Goal: Transaction & Acquisition: Purchase product/service

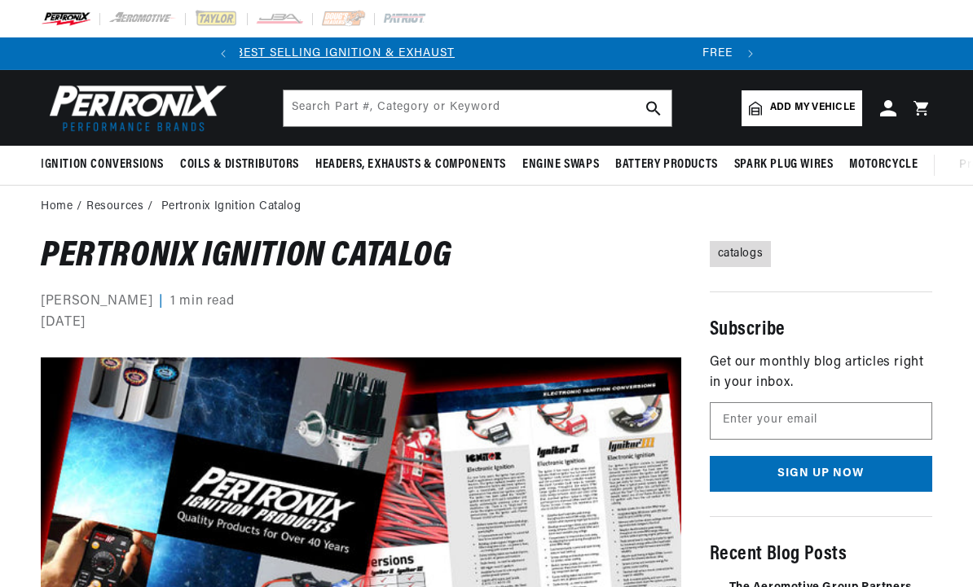
click at [211, 209] on li "Pertronix Ignition Catalog" at bounding box center [231, 207] width 140 height 18
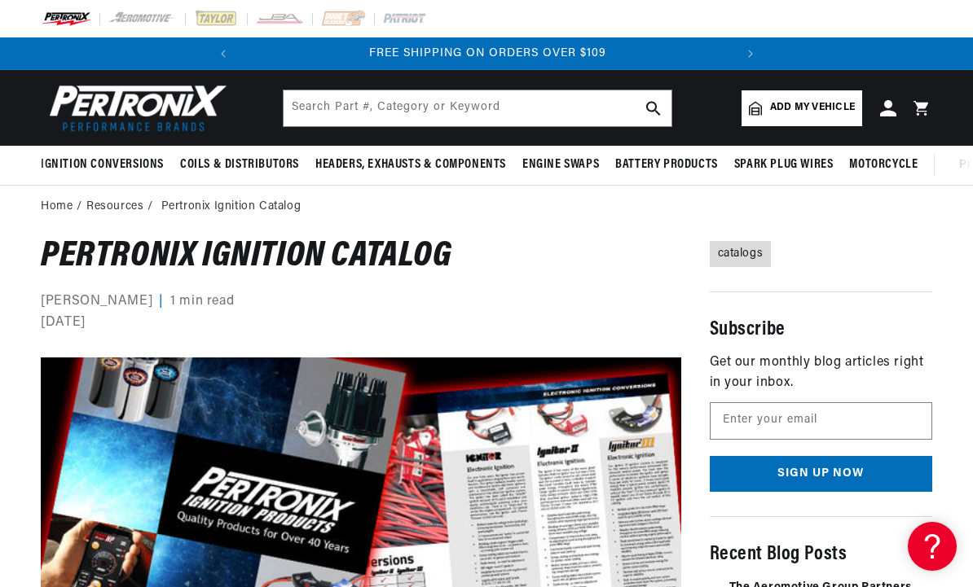
click at [178, 209] on li "Pertronix Ignition Catalog" at bounding box center [231, 207] width 140 height 18
click at [216, 218] on main "Home Resources Pertronix Ignition Catalog Pertronix Ignition Catalog [PERSON_NA…" at bounding box center [486, 536] width 973 height 701
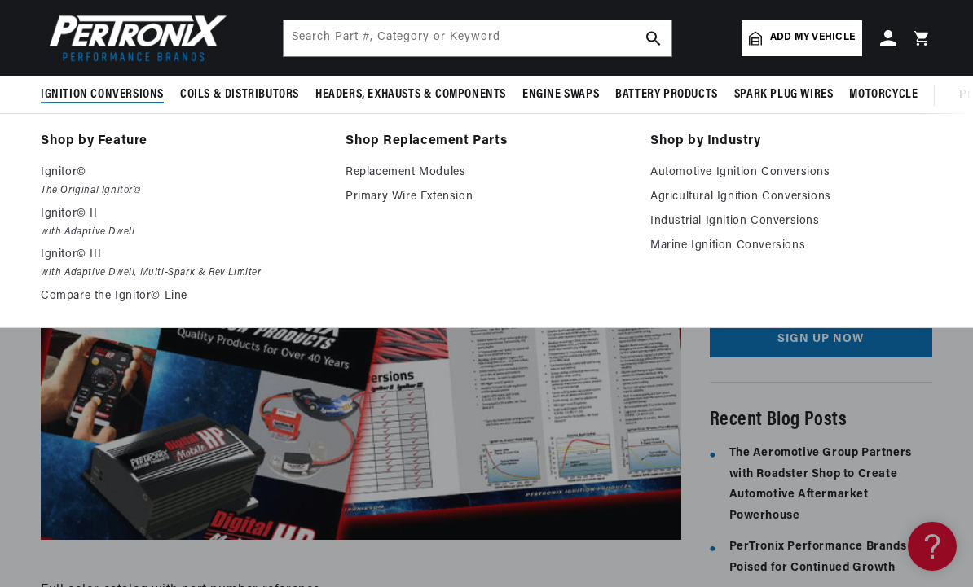
scroll to position [0, 494]
click at [774, 176] on link "Automotive Ignition Conversions" at bounding box center [791, 173] width 282 height 20
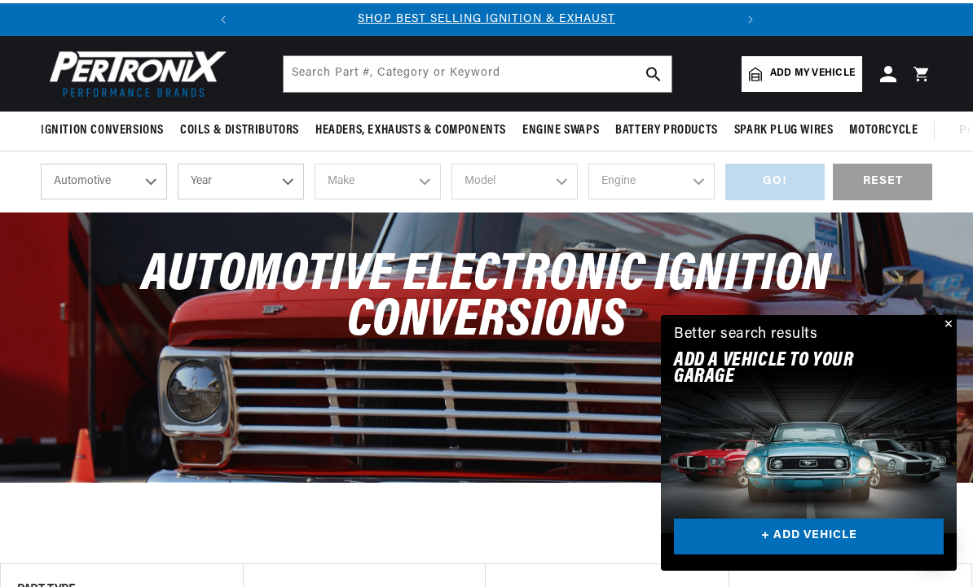
scroll to position [20, 0]
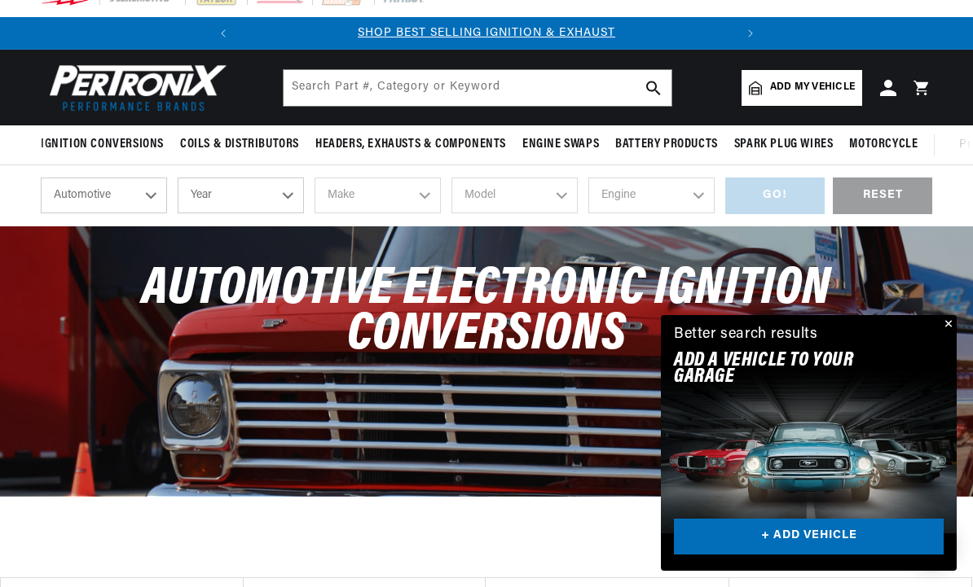
click at [149, 200] on select "Automotive Agricultural Industrial Marine Motorcycle" at bounding box center [104, 196] width 126 height 36
click at [289, 201] on select "Year 2026 2025 2024 2023 2022 2021 2020 2019 2018 2017 2016 2015 2014 2013 2012…" at bounding box center [241, 196] width 126 height 36
select select "1970"
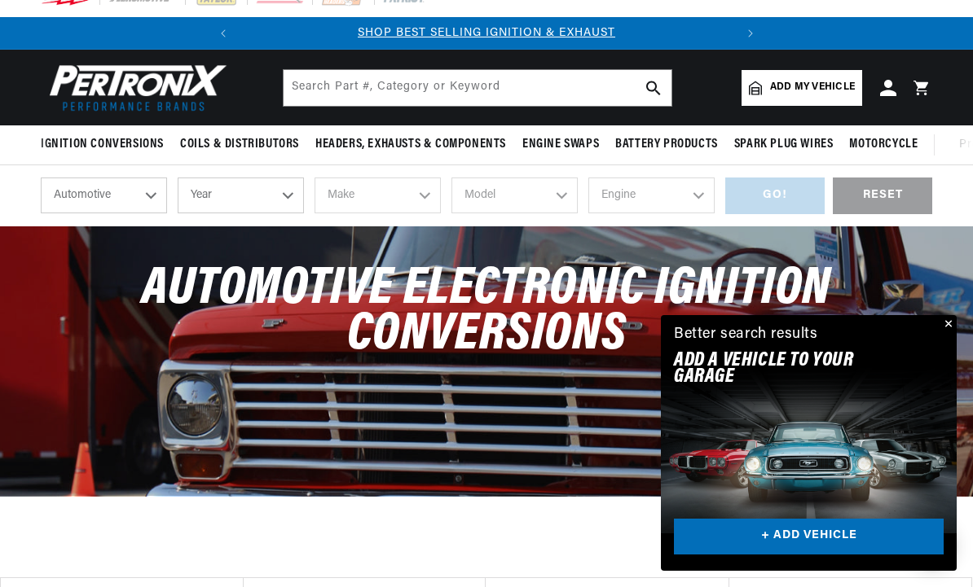
select select "1970"
click at [422, 202] on select "Make Alfa Romeo American Motors Aston Martin Audi Austin Austin Healey Avanti B…" at bounding box center [377, 196] width 126 height 36
select select "Fiat"
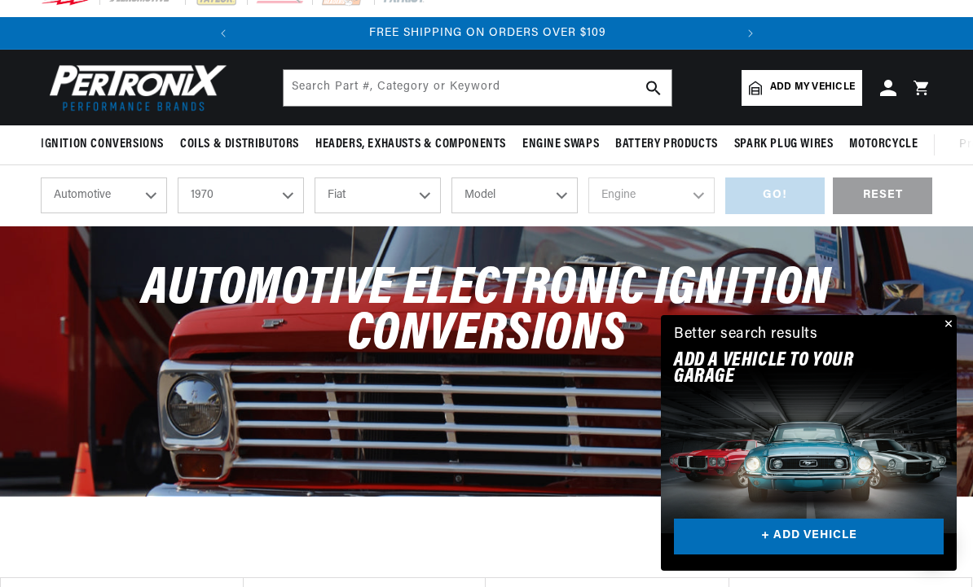
click at [566, 196] on select "Model 125 Berlina 850" at bounding box center [514, 196] width 126 height 36
select select "850"
